Goal: Task Accomplishment & Management: Use online tool/utility

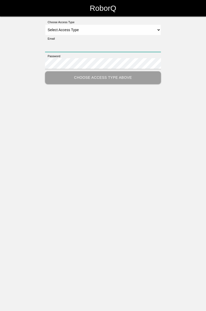
click at [116, 41] on input "Email" at bounding box center [103, 46] width 116 height 11
click at [156, 25] on select "Select Access Type Admin Customer Supervisor Worker" at bounding box center [103, 29] width 116 height 11
select select "Worker"
click at [45, 24] on select "Select Access Type Admin Customer Supervisor Worker" at bounding box center [103, 29] width 116 height 11
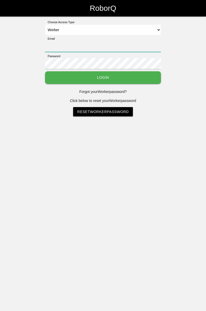
click at [150, 45] on input "Email" at bounding box center [103, 46] width 116 height 11
click at [121, 76] on button "Login" at bounding box center [103, 77] width 116 height 13
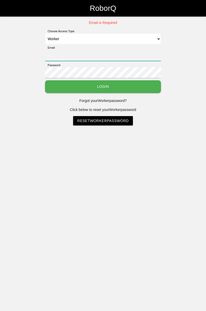
click at [142, 53] on input "Email" at bounding box center [103, 55] width 116 height 11
click at [92, 52] on input "Email" at bounding box center [103, 55] width 116 height 11
click at [78, 47] on div "Email" at bounding box center [103, 54] width 116 height 17
click at [74, 44] on select "Select Access Type Admin Customer Supervisor Worker" at bounding box center [103, 38] width 116 height 11
click at [52, 151] on html "RoborQ Email is Required Choose Access Type Select Access Type Admin Customer S…" at bounding box center [103, 75] width 206 height 151
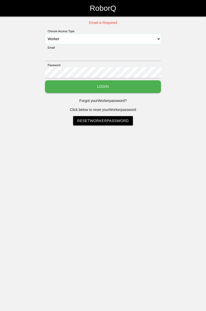
click at [107, 35] on select "Select Access Type Admin Customer Supervisor Worker" at bounding box center [103, 38] width 116 height 11
click at [45, 33] on select "Select Access Type Admin Customer Supervisor Worker" at bounding box center [103, 38] width 116 height 11
click at [79, 53] on input "Email" at bounding box center [103, 55] width 116 height 11
type input "[PERSON_NAME][EMAIL_ADDRESS][DOMAIN_NAME]"
click at [124, 87] on button "Login" at bounding box center [103, 86] width 116 height 13
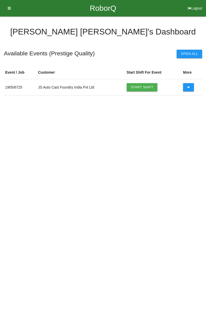
click at [144, 86] on link "Start Shift" at bounding box center [141, 87] width 31 height 8
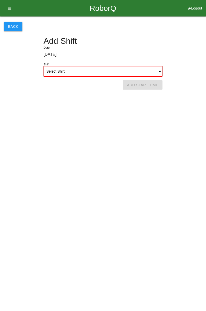
click at [155, 70] on select "Select Shift 1st Shift 2nd Shift 3rd Shift 4th Shift" at bounding box center [102, 71] width 119 height 11
select select "1"
click at [43, 66] on select "Select Shift 1st Shift 2nd Shift 3rd Shift 4th Shift" at bounding box center [102, 71] width 119 height 11
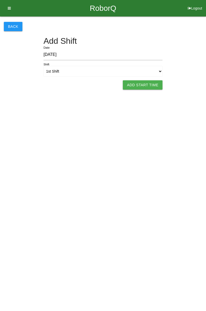
click at [148, 85] on button "Add Start Time" at bounding box center [143, 84] width 40 height 9
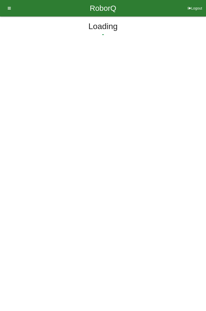
select select "8"
select select "17"
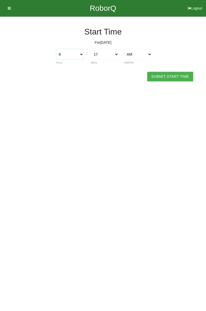
click at [80, 54] on select "1 2 3 4 5 6 7 8 9 10 11 12" at bounding box center [70, 54] width 28 height 11
select select "7"
click at [56, 49] on select "1 2 3 4 5 6 7 8 9 10 11 12" at bounding box center [70, 54] width 28 height 11
click at [116, 53] on select "00 01 02 03 04 05 06 07 08 09 10 11 12 13 14 15 16 17 18 19 20 21 22 23 24 25 2…" at bounding box center [105, 54] width 28 height 11
select select "0"
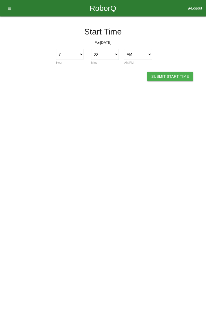
click at [91, 49] on select "00 01 02 03 04 05 06 07 08 09 10 11 12 13 14 15 16 17 18 19 20 21 22 23 24 25 2…" at bounding box center [105, 54] width 28 height 11
click at [178, 74] on button "Submit Start Time" at bounding box center [170, 76] width 46 height 9
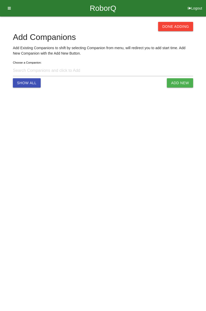
click at [178, 26] on button "Done Adding" at bounding box center [175, 26] width 35 height 9
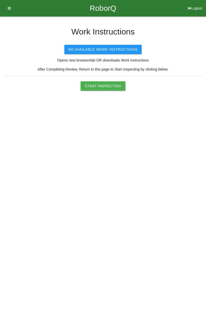
click at [106, 85] on button "Start Inspecting" at bounding box center [102, 85] width 45 height 9
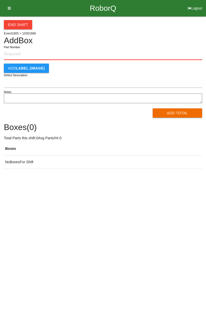
click at [27, 51] on input "Part Number" at bounding box center [103, 54] width 198 height 11
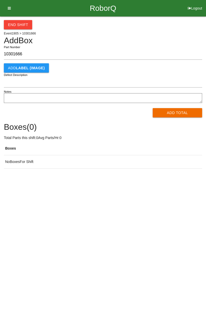
type input "10301666"
click at [180, 114] on button "Add Total" at bounding box center [177, 112] width 50 height 9
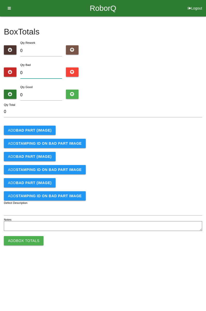
click at [44, 71] on input "0" at bounding box center [41, 72] width 42 height 11
type input "1"
type input "12"
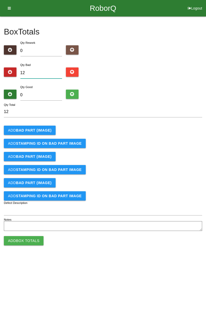
type input "12"
click at [39, 131] on b "BAD PART (IMAGE)" at bounding box center [33, 130] width 35 height 4
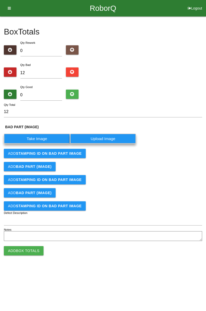
click at [42, 138] on label "Take Image" at bounding box center [37, 138] width 66 height 10
click at [0, 0] on \(IMAGE\) "Take Image" at bounding box center [0, 0] width 0 height 0
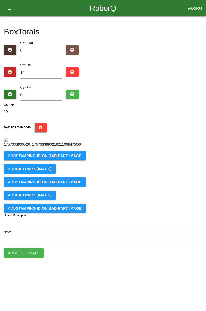
click at [71, 158] on b "STAMPING ID on BAD PART Image" at bounding box center [49, 155] width 66 height 4
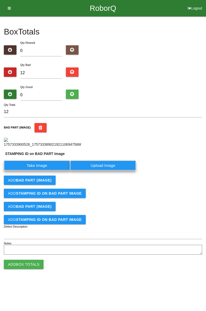
click at [43, 170] on label "Take Image" at bounding box center [37, 165] width 66 height 10
click at [0, 0] on PART "Take Image" at bounding box center [0, 0] width 0 height 0
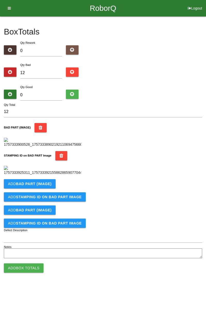
scroll to position [113, 0]
click at [48, 186] on b "BAD PART (IMAGE)" at bounding box center [33, 184] width 35 height 4
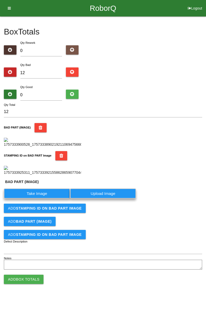
click at [44, 198] on label "Take Image" at bounding box center [37, 193] width 66 height 10
click at [0, 0] on \(IMAGE\) "Take Image" at bounding box center [0, 0] width 0 height 0
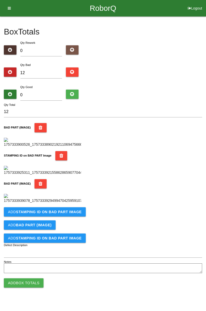
scroll to position [197, 0]
click at [64, 216] on button "Add STAMPING ID on BAD PART Image" at bounding box center [45, 211] width 82 height 9
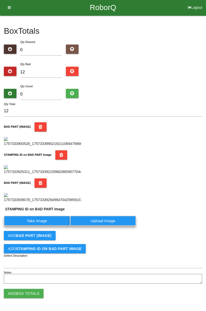
click at [54, 225] on label "Take Image" at bounding box center [37, 220] width 66 height 10
click at [0, 0] on PART "Take Image" at bounding box center [0, 0] width 0 height 0
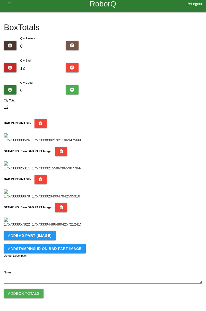
scroll to position [282, 0]
click at [46, 238] on button "Add BAD PART (IMAGE)" at bounding box center [30, 235] width 52 height 9
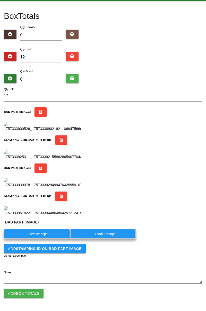
click at [42, 239] on label "Take Image" at bounding box center [37, 234] width 66 height 10
click at [0, 0] on \(IMAGE\) "Take Image" at bounding box center [0, 0] width 0 height 0
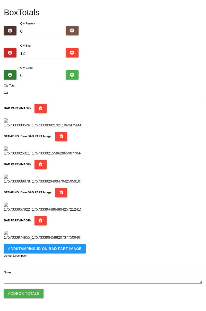
scroll to position [366, 0]
click at [69, 241] on form "12 Qty Total BAD PART (IMAGE) STAMPING ID on BAD PART Image BAD PART (IMAGE) ST…" at bounding box center [103, 186] width 198 height 198
click at [74, 252] on button "Add STAMPING ID on BAD PART Image" at bounding box center [45, 248] width 82 height 9
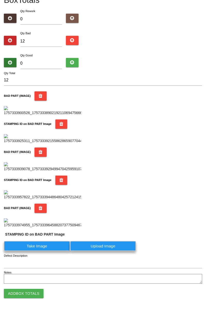
click at [46, 251] on label "Take Image" at bounding box center [37, 246] width 66 height 10
click at [0, 0] on PART "Take Image" at bounding box center [0, 0] width 0 height 0
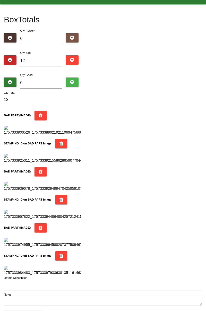
scroll to position [0, 0]
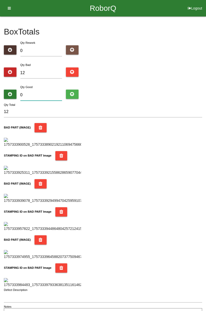
click at [42, 95] on input "0" at bounding box center [41, 94] width 42 height 11
type input "7"
type input "19"
type input "72"
type input "84"
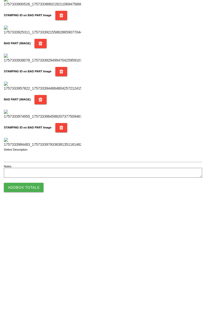
type input "72"
click at [40, 293] on button "Add Box Totals" at bounding box center [24, 292] width 40 height 9
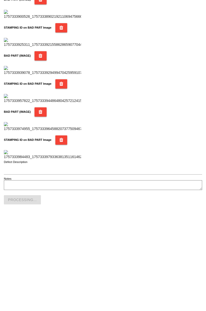
scroll to position [450, 0]
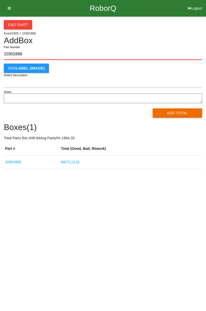
type input "10301666"
click at [205, 52] on div "End Shift Event 1905 > 10301666 Add Box 10301666 Part Number Add LABEL (IMAGE) …" at bounding box center [103, 92] width 206 height 152
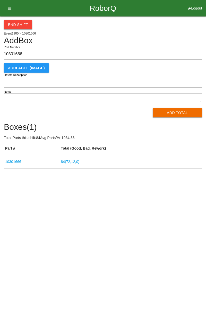
click at [171, 113] on button "Add Total" at bounding box center [177, 112] width 50 height 9
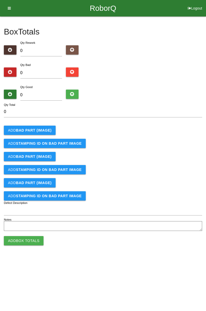
click at [29, 66] on label "Qty Bad" at bounding box center [25, 64] width 10 height 3
click at [0, 0] on input "Qty Bad" at bounding box center [0, 0] width 0 height 0
click at [28, 72] on input "0" at bounding box center [41, 72] width 42 height 11
type input "1"
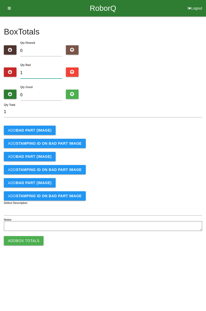
type input "1"
click at [20, 131] on b "BAD PART (IMAGE)" at bounding box center [33, 130] width 35 height 4
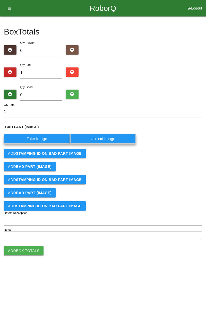
click at [23, 141] on label "Take Image" at bounding box center [37, 138] width 66 height 10
click at [0, 0] on \(IMAGE\) "Take Image" at bounding box center [0, 0] width 0 height 0
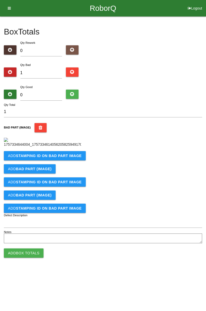
click at [69, 160] on button "Add STAMPING ID on BAD PART Image" at bounding box center [45, 155] width 82 height 9
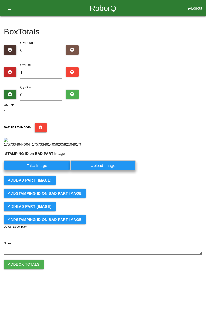
click at [51, 170] on label "Take Image" at bounding box center [37, 165] width 66 height 10
click at [0, 0] on PART "Take Image" at bounding box center [0, 0] width 0 height 0
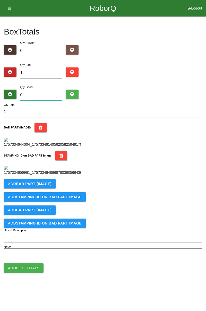
click at [52, 94] on input "0" at bounding box center [41, 94] width 42 height 11
type input "8"
type input "9"
type input "83"
type input "84"
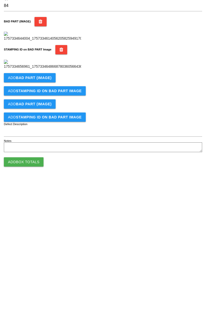
scroll to position [113, 0]
type input "83"
click at [36, 272] on button "Add Box Totals" at bounding box center [24, 267] width 40 height 9
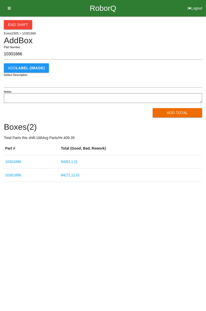
type input "10301666"
click at [175, 112] on button "Add Total" at bounding box center [177, 112] width 50 height 9
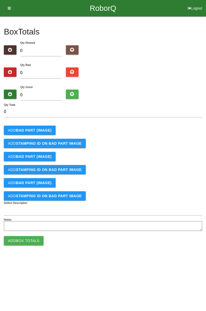
click at [168, 21] on div "Box Totals Translate Weight Weight unit: Rework Weight Bad Weight Good Weight 0…" at bounding box center [103, 124] width 198 height 216
click at [43, 130] on b "BAD PART (IMAGE)" at bounding box center [33, 130] width 35 height 4
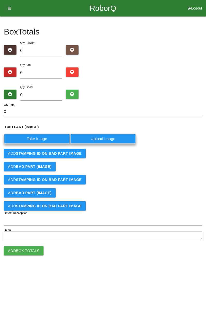
click at [41, 138] on label "Take Image" at bounding box center [37, 138] width 66 height 10
click at [0, 0] on \(IMAGE\) "Take Image" at bounding box center [0, 0] width 0 height 0
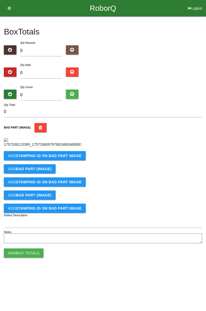
scroll to position [29, 0]
click at [74, 158] on b "STAMPING ID on BAD PART Image" at bounding box center [49, 155] width 66 height 4
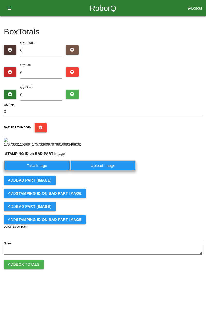
click at [48, 170] on label "Take Image" at bounding box center [37, 165] width 66 height 10
click at [0, 0] on PART "Take Image" at bounding box center [0, 0] width 0 height 0
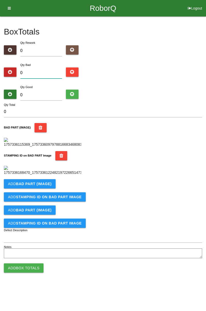
click at [40, 67] on input "0" at bounding box center [41, 72] width 42 height 11
type input "1"
click at [47, 67] on input "1" at bounding box center [41, 72] width 42 height 11
type input "0"
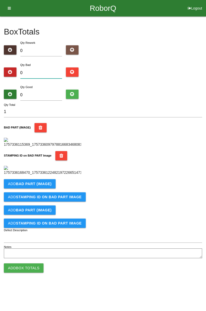
type input "0"
type input "3"
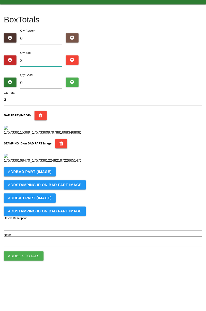
type input "3"
click at [44, 89] on input "0" at bounding box center [41, 94] width 42 height 11
type input "8"
type input "11"
type input "81"
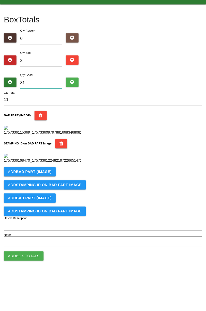
type input "84"
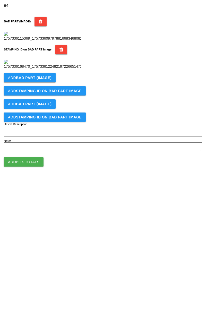
scroll to position [92, 0]
type input "81"
click at [50, 188] on button "Add BAD PART (IMAGE)" at bounding box center [30, 183] width 52 height 9
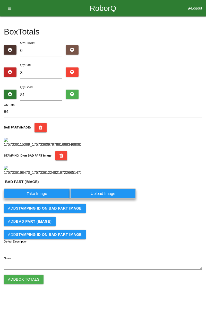
click at [43, 198] on label "Take Image" at bounding box center [37, 193] width 66 height 10
click at [0, 0] on \(IMAGE\) "Take Image" at bounding box center [0, 0] width 0 height 0
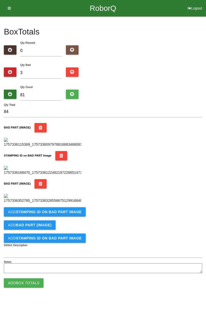
scroll to position [197, 0]
click at [69, 214] on b "STAMPING ID on BAD PART Image" at bounding box center [49, 212] width 66 height 4
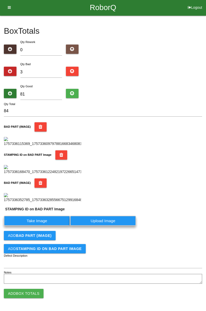
click at [44, 225] on label "Take Image" at bounding box center [37, 220] width 66 height 10
click at [0, 0] on PART "Take Image" at bounding box center [0, 0] width 0 height 0
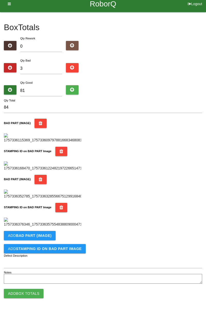
scroll to position [282, 0]
click at [50, 235] on button "Add BAD PART (IMAGE)" at bounding box center [30, 235] width 52 height 9
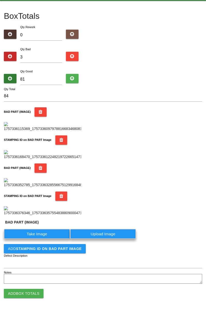
click at [40, 239] on label "Take Image" at bounding box center [37, 234] width 66 height 10
click at [0, 0] on \(IMAGE\) "Take Image" at bounding box center [0, 0] width 0 height 0
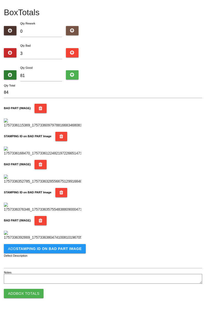
scroll to position [366, 0]
click at [70, 252] on button "Add STAMPING ID on BAD PART Image" at bounding box center [45, 248] width 82 height 9
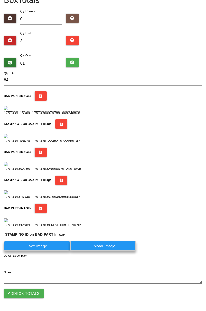
click at [45, 251] on label "Take Image" at bounding box center [37, 246] width 66 height 10
click at [0, 0] on PART "Take Image" at bounding box center [0, 0] width 0 height 0
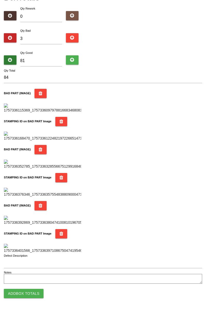
scroll to position [450, 0]
click at [35, 291] on button "Add Box Totals" at bounding box center [24, 292] width 40 height 9
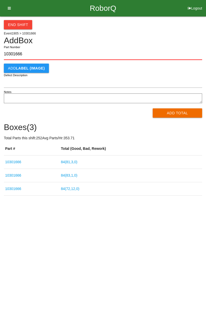
type input "10301666"
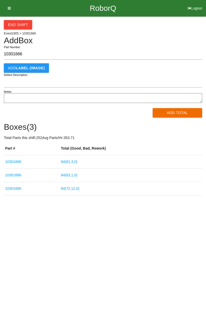
click at [178, 113] on button "Add Total" at bounding box center [177, 112] width 50 height 9
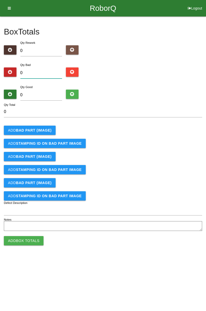
click at [49, 72] on input "0" at bounding box center [41, 72] width 42 height 11
type input "5"
click at [47, 132] on b "BAD PART (IMAGE)" at bounding box center [33, 130] width 35 height 4
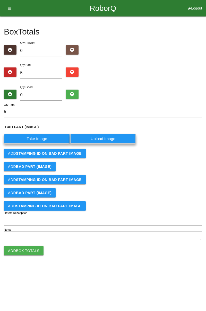
click at [48, 137] on label "Take Image" at bounding box center [37, 138] width 66 height 10
click at [0, 0] on \(IMAGE\) "Take Image" at bounding box center [0, 0] width 0 height 0
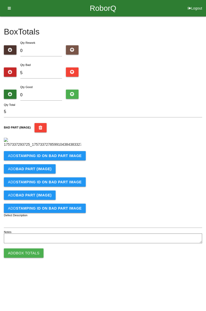
click at [75, 158] on b "STAMPING ID on BAD PART Image" at bounding box center [49, 155] width 66 height 4
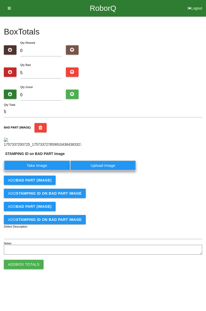
click at [49, 170] on label "Take Image" at bounding box center [37, 165] width 66 height 10
click at [0, 0] on PART "Take Image" at bounding box center [0, 0] width 0 height 0
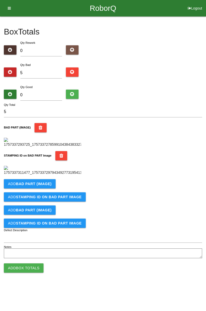
scroll to position [113, 0]
click at [48, 186] on b "BAD PART (IMAGE)" at bounding box center [33, 184] width 35 height 4
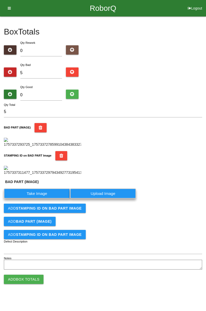
click at [46, 198] on label "Take Image" at bounding box center [37, 193] width 66 height 10
click at [0, 0] on \(IMAGE\) "Take Image" at bounding box center [0, 0] width 0 height 0
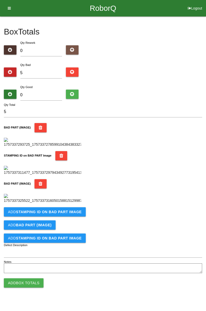
scroll to position [197, 0]
click at [73, 216] on button "Add STAMPING ID on BAD PART Image" at bounding box center [45, 211] width 82 height 9
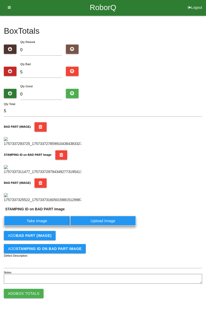
click at [46, 225] on label "Take Image" at bounding box center [37, 220] width 66 height 10
click at [0, 0] on PART "Take Image" at bounding box center [0, 0] width 0 height 0
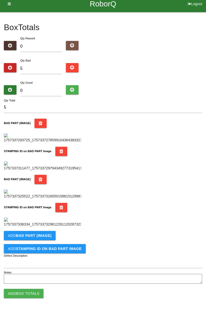
scroll to position [282, 0]
click at [42, 237] on b "BAD PART (IMAGE)" at bounding box center [33, 235] width 35 height 4
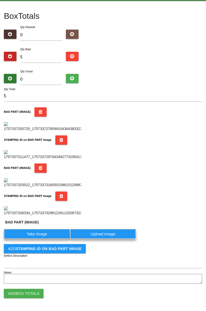
click at [43, 239] on label "Take Image" at bounding box center [37, 234] width 66 height 10
click at [0, 0] on \(IMAGE\) "Take Image" at bounding box center [0, 0] width 0 height 0
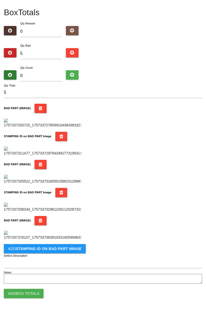
scroll to position [366, 0]
click at [68, 249] on b "STAMPING ID on BAD PART Image" at bounding box center [49, 248] width 66 height 4
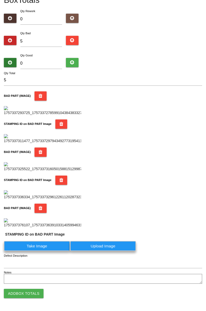
click at [52, 251] on label "Take Image" at bounding box center [37, 246] width 66 height 10
click at [0, 0] on PART "Take Image" at bounding box center [0, 0] width 0 height 0
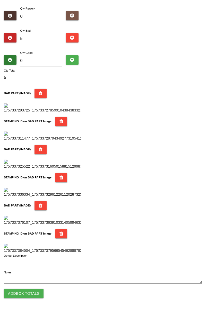
scroll to position [0, 0]
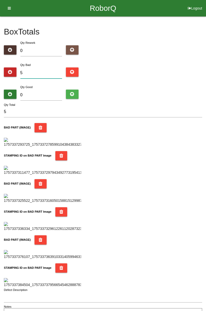
click at [43, 73] on input "5" at bounding box center [41, 72] width 42 height 11
click at [41, 68] on input "5" at bounding box center [41, 72] width 42 height 11
type input "0"
type input "7"
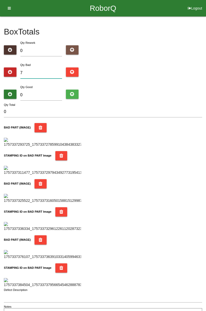
type input "7"
click at [205, 42] on div "Box Totals Translate Weight Weight unit: Rework Weight Bad Weight Good Weight 0…" at bounding box center [103, 167] width 206 height 303
click at [43, 71] on input "7" at bounding box center [41, 72] width 42 height 11
type input "0"
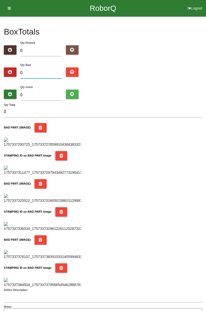
type input "8"
click at [42, 94] on input "0" at bounding box center [41, 94] width 42 height 11
type input "7"
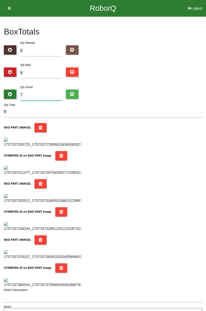
type input "15"
type input "74"
type input "82"
type input "7"
type input "15"
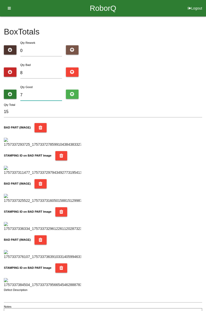
type input "76"
type input "84"
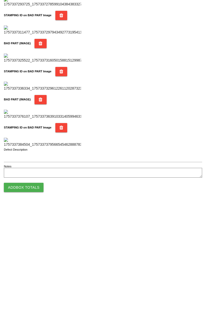
scroll to position [450, 0]
type input "76"
click at [31, 291] on button "Add Box Totals" at bounding box center [24, 292] width 40 height 9
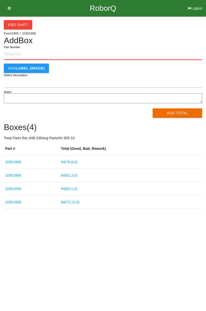
click at [21, 54] on input "Part Number" at bounding box center [103, 54] width 198 height 11
type input "10301666"
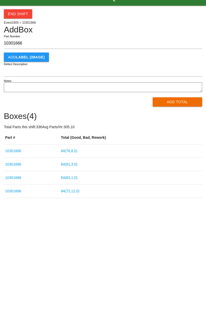
click at [181, 111] on button "Add Total" at bounding box center [177, 112] width 50 height 9
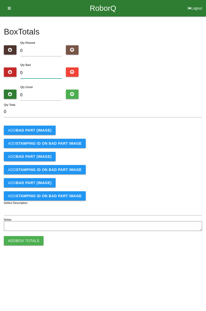
click at [43, 72] on input "0" at bounding box center [41, 72] width 42 height 11
type input "4"
click at [40, 126] on button "Add BAD PART (IMAGE)" at bounding box center [30, 129] width 52 height 9
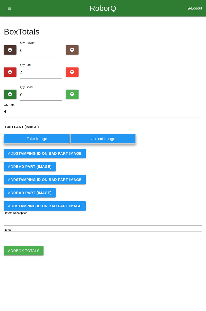
click at [41, 138] on label "Take Image" at bounding box center [37, 138] width 66 height 10
click at [0, 0] on \(IMAGE\) "Take Image" at bounding box center [0, 0] width 0 height 0
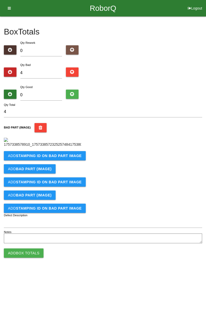
click at [51, 158] on b "STAMPING ID on BAD PART Image" at bounding box center [49, 155] width 66 height 4
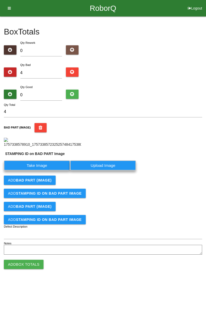
click at [44, 170] on label "Take Image" at bounding box center [37, 165] width 66 height 10
click at [0, 0] on PART "Take Image" at bounding box center [0, 0] width 0 height 0
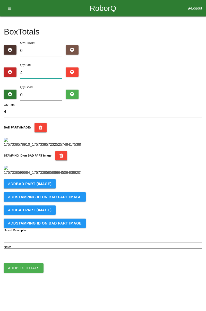
click at [39, 74] on input "4" at bounding box center [41, 72] width 42 height 11
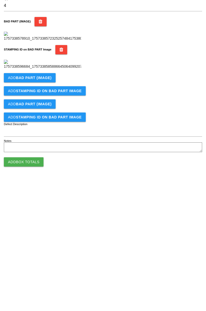
scroll to position [113, 0]
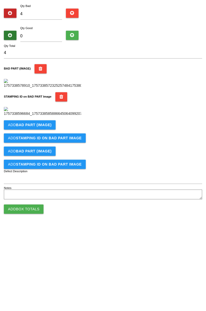
click at [47, 188] on button "Add BAD PART (IMAGE)" at bounding box center [30, 183] width 52 height 9
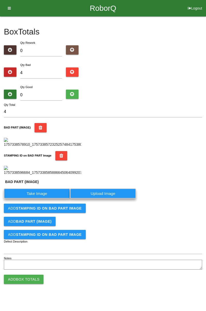
click at [45, 198] on label "Take Image" at bounding box center [37, 193] width 66 height 10
click at [0, 0] on \(IMAGE\) "Take Image" at bounding box center [0, 0] width 0 height 0
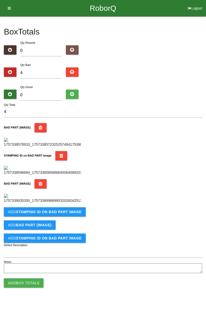
scroll to position [197, 0]
click at [75, 214] on b "STAMPING ID on BAD PART Image" at bounding box center [49, 212] width 66 height 4
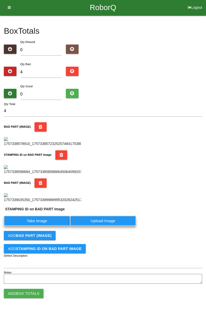
click at [48, 225] on label "Take Image" at bounding box center [37, 220] width 66 height 10
click at [0, 0] on PART "Take Image" at bounding box center [0, 0] width 0 height 0
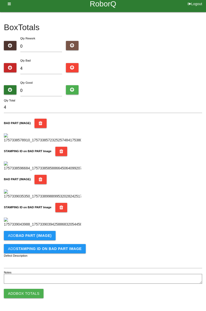
scroll to position [282, 0]
click at [45, 237] on b "BAD PART (IMAGE)" at bounding box center [33, 235] width 35 height 4
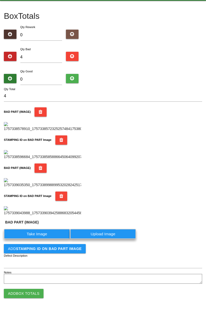
click at [39, 239] on label "Take Image" at bounding box center [37, 234] width 66 height 10
click at [0, 0] on \(IMAGE\) "Take Image" at bounding box center [0, 0] width 0 height 0
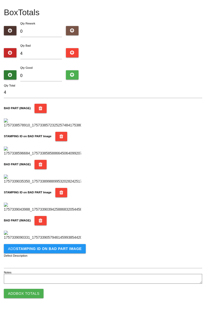
scroll to position [366, 0]
click at [72, 249] on b "STAMPING ID on BAD PART Image" at bounding box center [49, 248] width 66 height 4
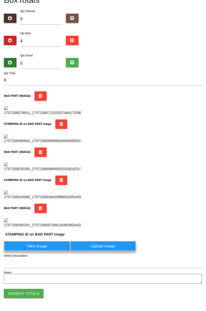
click at [46, 251] on label "Take Image" at bounding box center [37, 246] width 66 height 10
click at [0, 0] on PART "Take Image" at bounding box center [0, 0] width 0 height 0
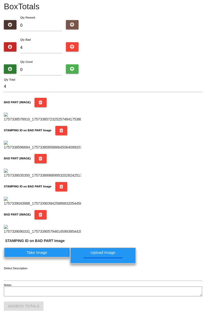
scroll to position [0, 0]
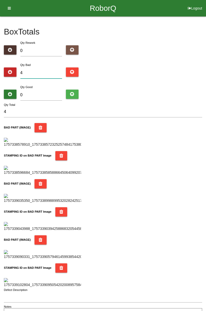
click at [40, 72] on input "4" at bounding box center [41, 72] width 42 height 11
type input "0"
type input "1"
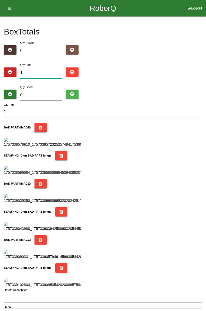
type input "11"
click at [52, 94] on input "0" at bounding box center [41, 94] width 42 height 11
type input "7"
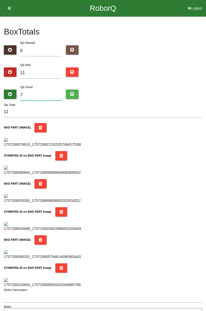
type input "18"
type input "73"
type input "84"
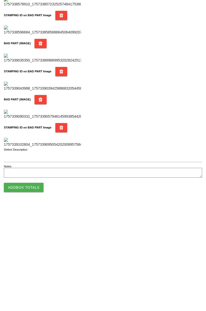
type input "73"
click at [37, 293] on button "Add Box Totals" at bounding box center [24, 292] width 40 height 9
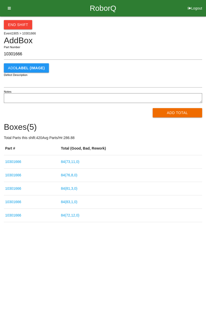
type input "10301666"
